Goal: Information Seeking & Learning: Learn about a topic

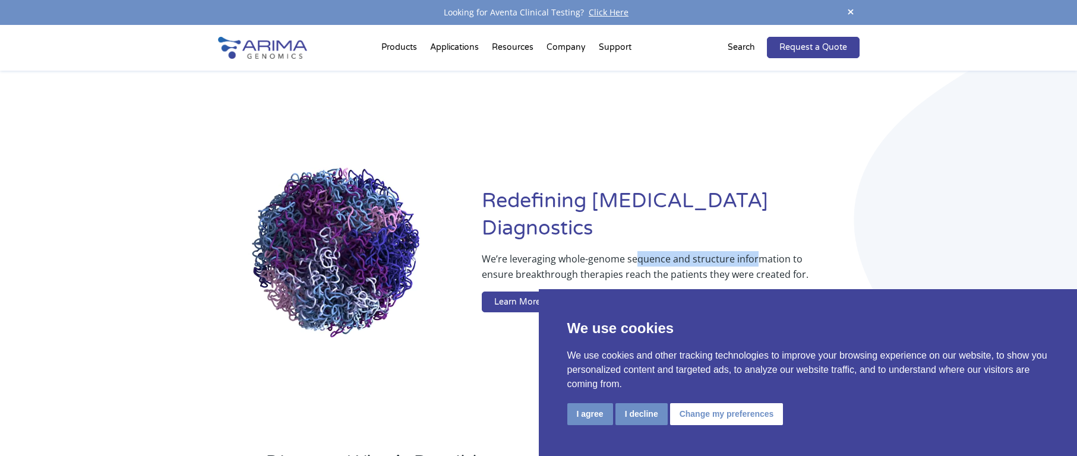
drag, startPoint x: 634, startPoint y: 247, endPoint x: 758, endPoint y: 243, distance: 123.6
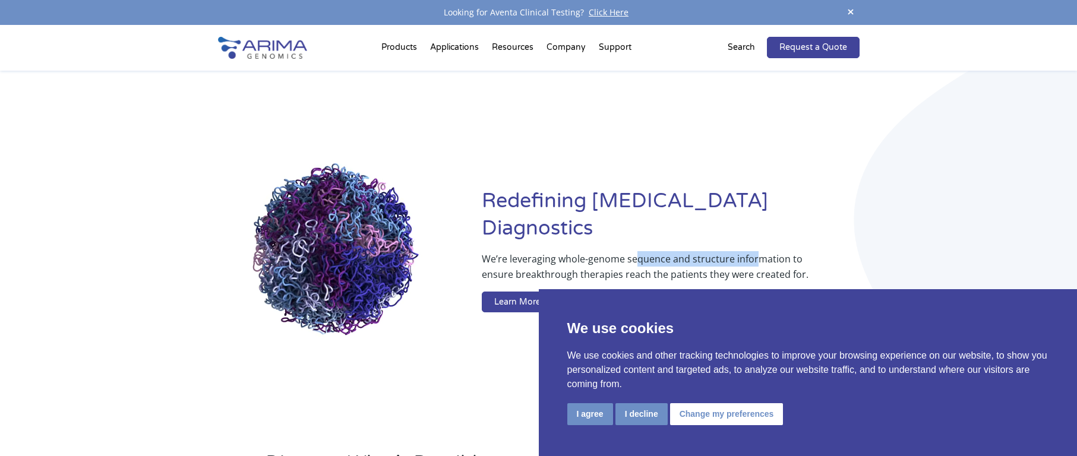
click at [758, 251] on p "We’re leveraging whole-genome sequence and structure information to ensure brea…" at bounding box center [647, 271] width 330 height 40
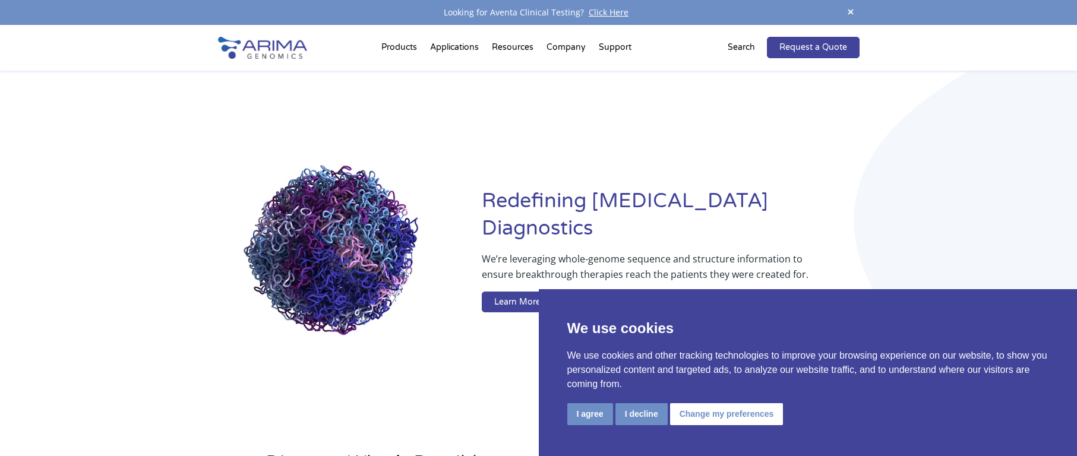
drag, startPoint x: 758, startPoint y: 243, endPoint x: 762, endPoint y: 254, distance: 12.2
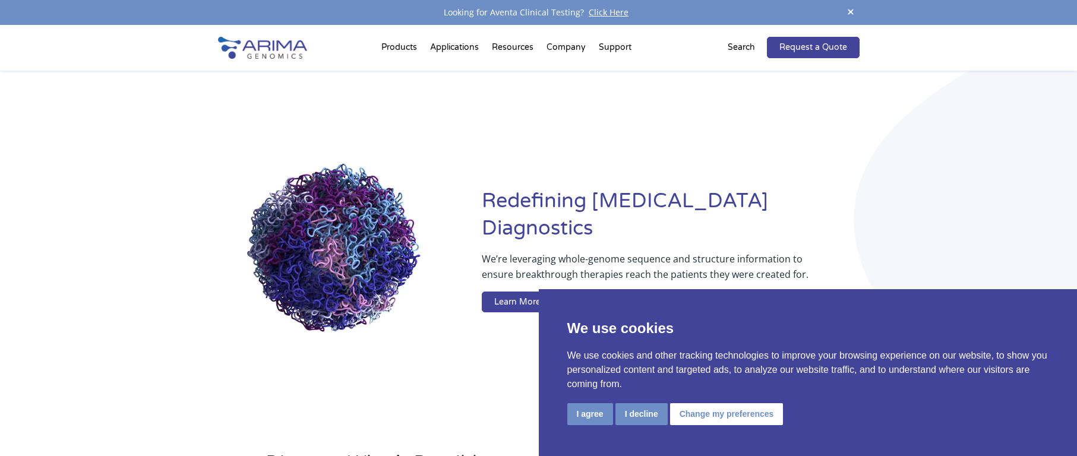
click at [762, 254] on p "We’re leveraging whole-genome sequence and structure information to ensure brea…" at bounding box center [647, 271] width 330 height 40
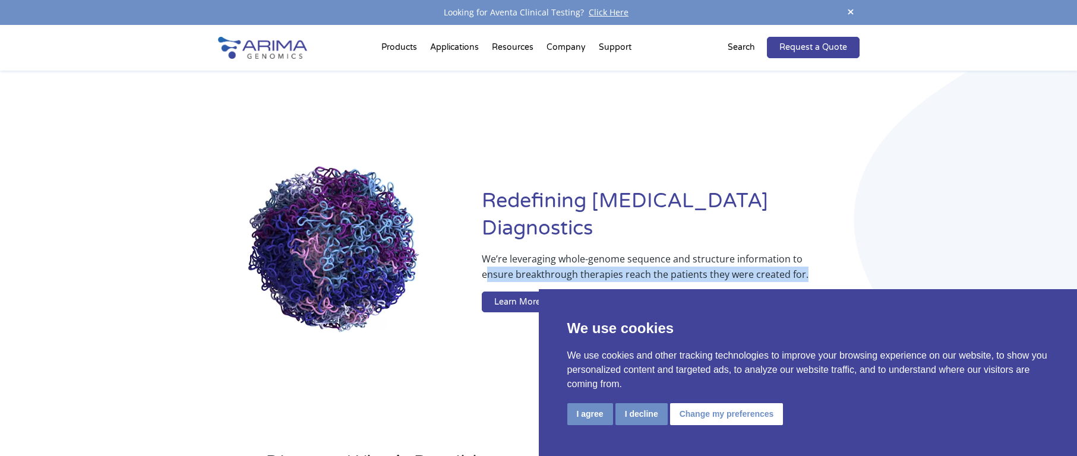
drag, startPoint x: 485, startPoint y: 257, endPoint x: 819, endPoint y: 258, distance: 334.9
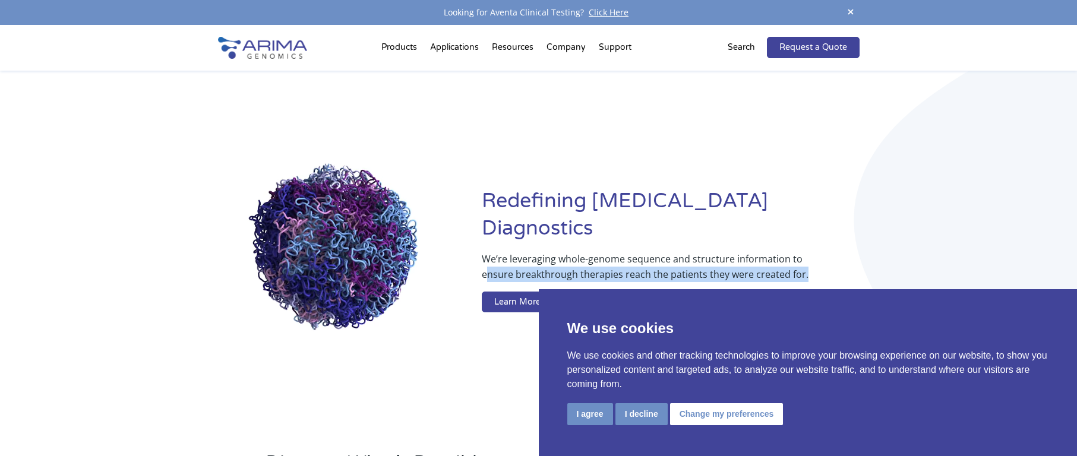
click at [819, 258] on div "We’re leveraging whole-genome sequence and structure information to ensure brea…" at bounding box center [670, 284] width 377 height 67
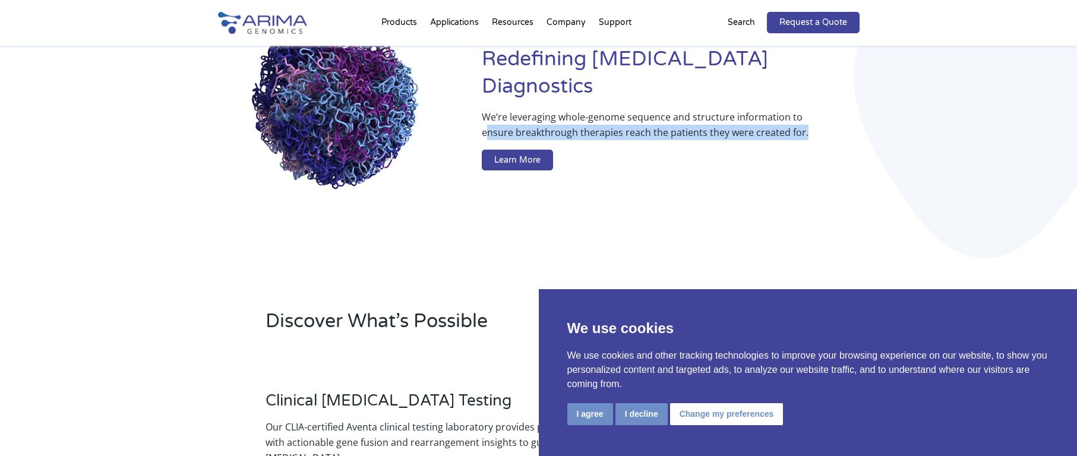
scroll to position [143, 0]
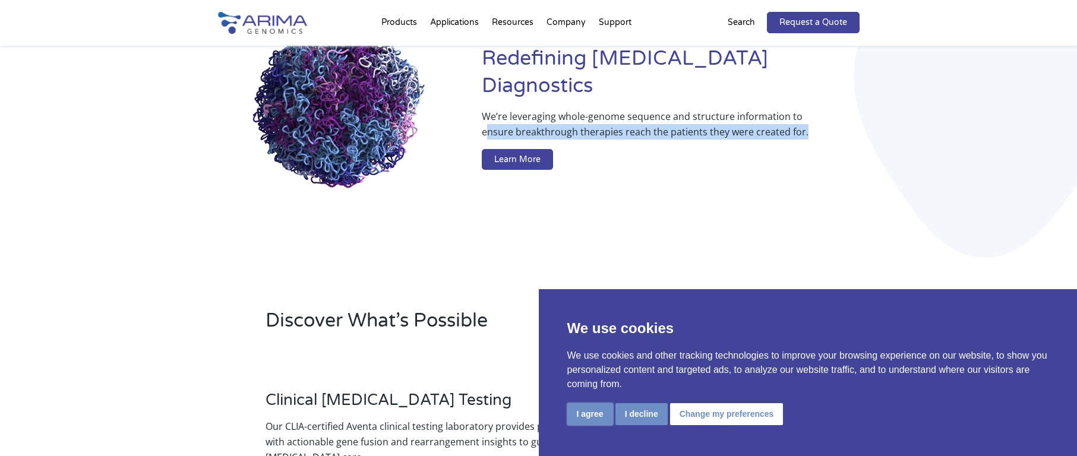
click at [596, 419] on button "I agree" at bounding box center [590, 414] width 46 height 22
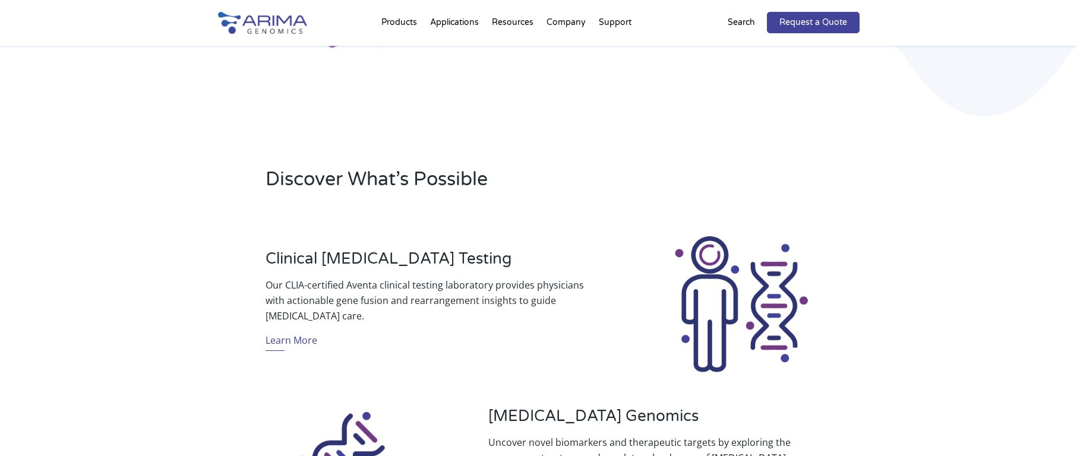
scroll to position [285, 0]
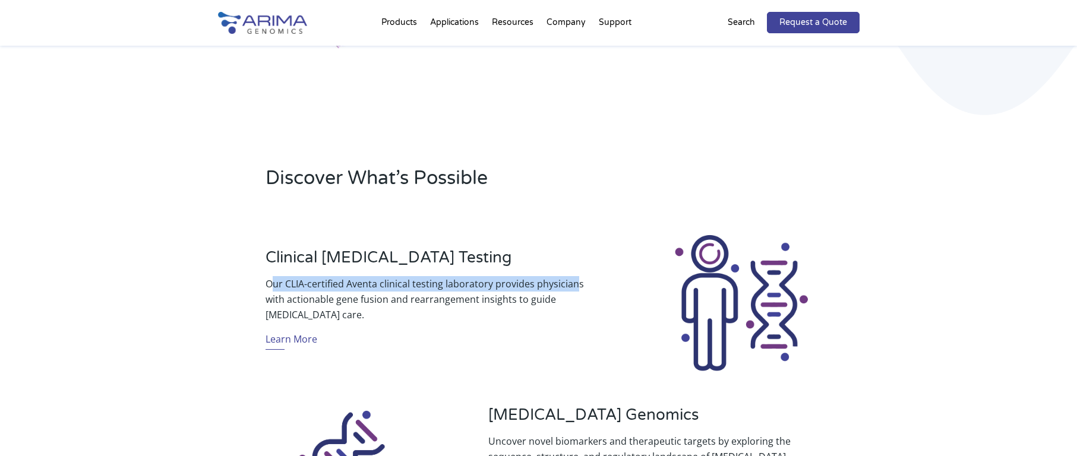
drag, startPoint x: 272, startPoint y: 280, endPoint x: 574, endPoint y: 286, distance: 301.7
click at [574, 286] on p "Our CLIA-certified Aventa clinical testing laboratory provides physicians with …" at bounding box center [426, 299] width 323 height 46
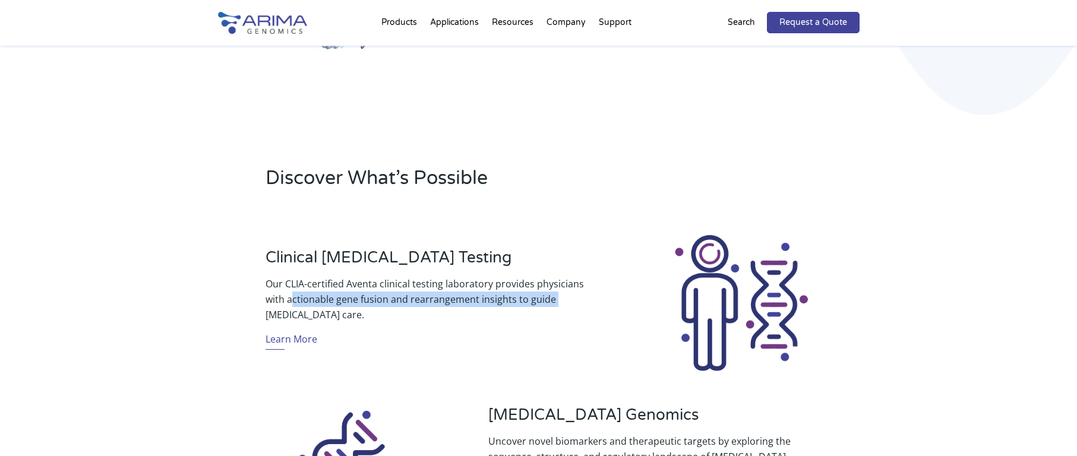
drag, startPoint x: 290, startPoint y: 299, endPoint x: 553, endPoint y: 305, distance: 263.1
click at [553, 305] on p "Our CLIA-certified Aventa clinical testing laboratory provides physicians with …" at bounding box center [426, 299] width 323 height 46
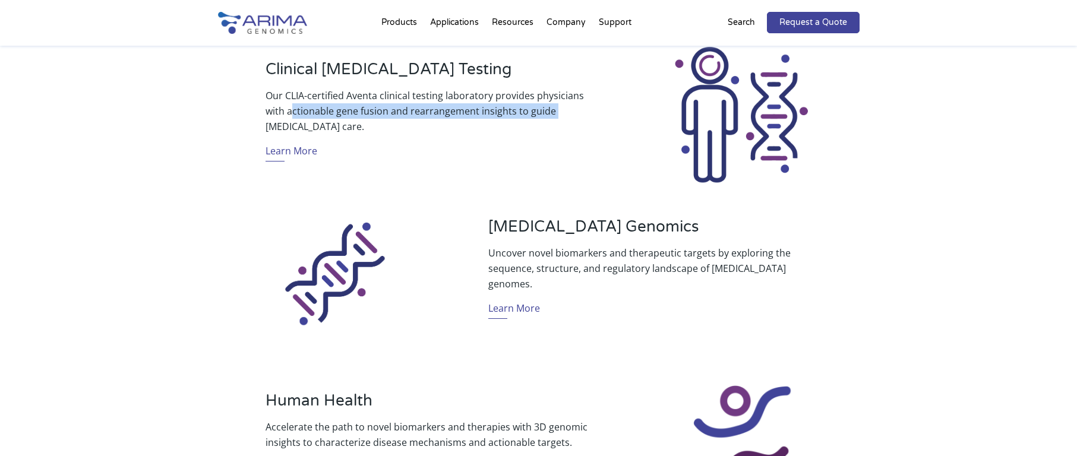
scroll to position [475, 0]
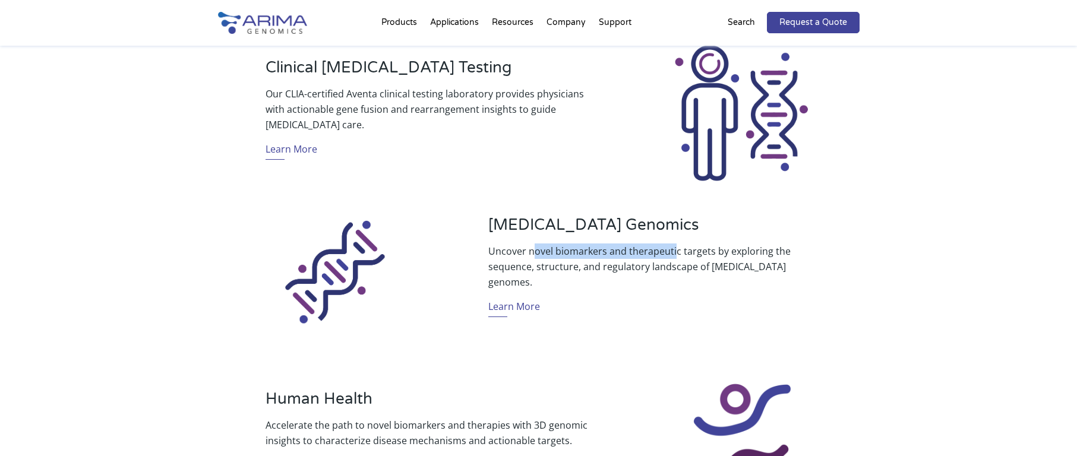
drag, startPoint x: 546, startPoint y: 258, endPoint x: 675, endPoint y: 258, distance: 128.3
click at [675, 258] on p "Uncover novel biomarkers and therapeutic targets by exploring the sequence, str…" at bounding box center [649, 266] width 323 height 46
drag, startPoint x: 675, startPoint y: 258, endPoint x: 681, endPoint y: 277, distance: 19.5
click at [681, 277] on p "Uncover novel biomarkers and therapeutic targets by exploring the sequence, str…" at bounding box center [649, 266] width 323 height 46
drag, startPoint x: 507, startPoint y: 271, endPoint x: 648, endPoint y: 271, distance: 141.9
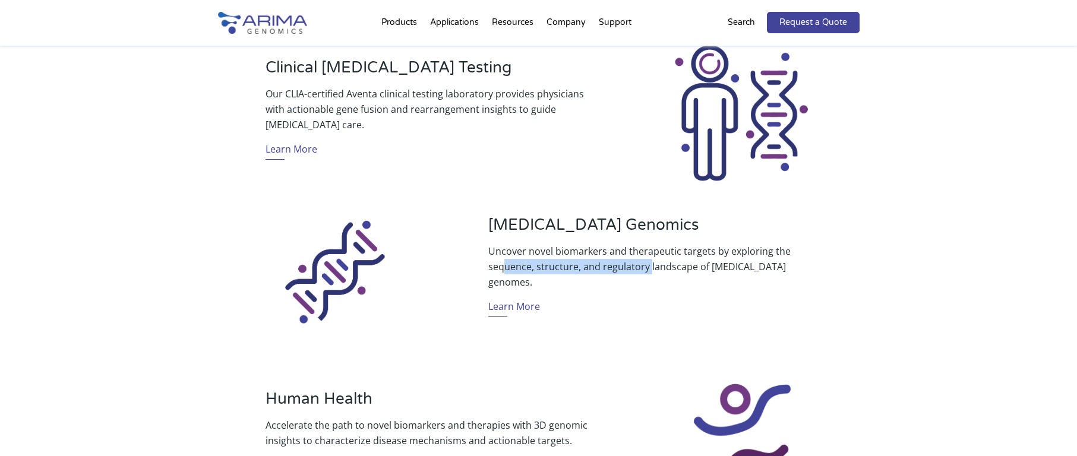
click at [648, 271] on p "Uncover novel biomarkers and therapeutic targets by exploring the sequence, str…" at bounding box center [649, 266] width 323 height 46
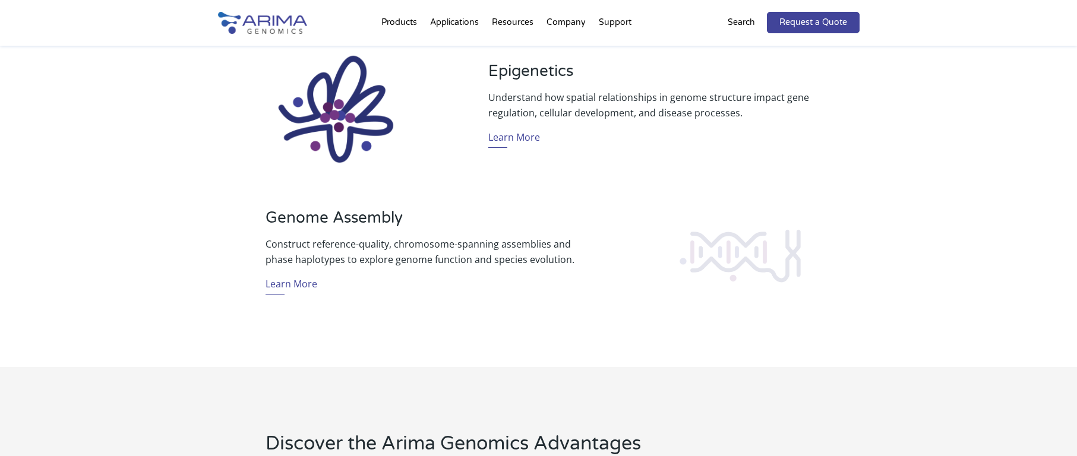
scroll to position [950, 0]
